Goal: Register for event/course

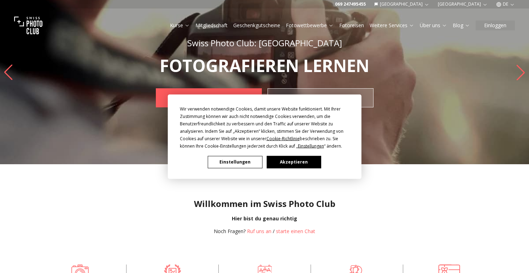
scroll to position [20, 0]
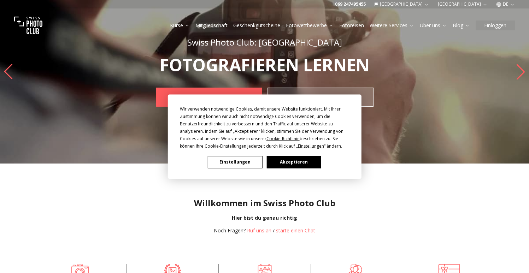
click at [302, 162] on button "Akzeptieren" at bounding box center [294, 162] width 54 height 12
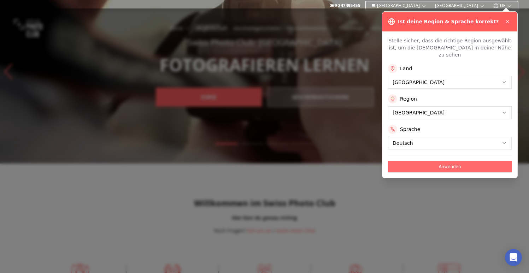
click at [454, 161] on button "Anwenden" at bounding box center [450, 166] width 124 height 11
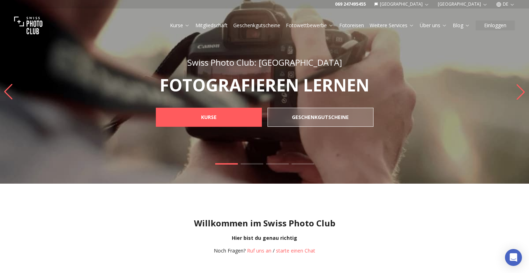
scroll to position [0, 0]
click at [433, 3] on button "[GEOGRAPHIC_DATA]" at bounding box center [402, 4] width 61 height 8
click at [433, 4] on button "[GEOGRAPHIC_DATA]" at bounding box center [402, 4] width 61 height 8
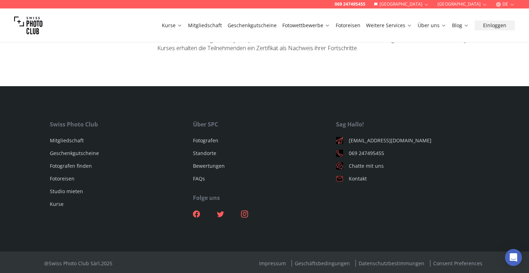
scroll to position [2465, 0]
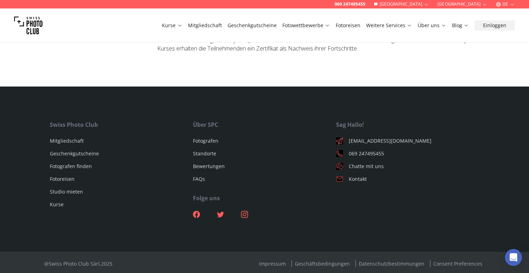
click at [311, 26] on link "Fotowettbewerbe" at bounding box center [307, 25] width 48 height 7
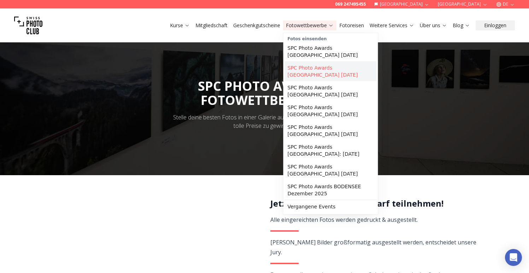
click at [319, 69] on link "SPC Photo Awards [GEOGRAPHIC_DATA] [DATE]" at bounding box center [331, 72] width 92 height 20
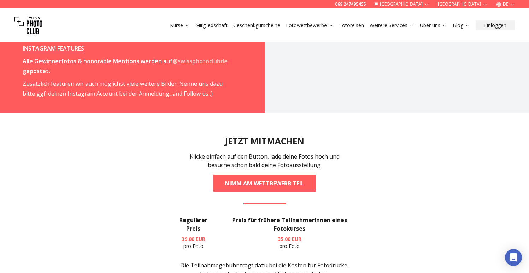
scroll to position [1326, 0]
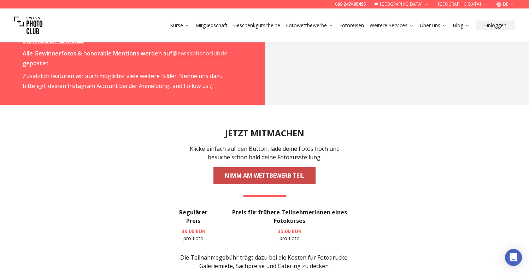
click at [261, 167] on link "NIMM AM WETTBEWERB TEIL" at bounding box center [265, 175] width 102 height 17
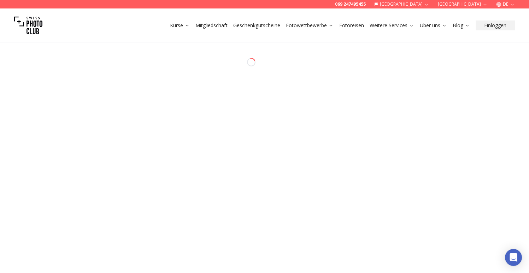
select select "*******"
